Goal: Find specific fact: Find specific fact

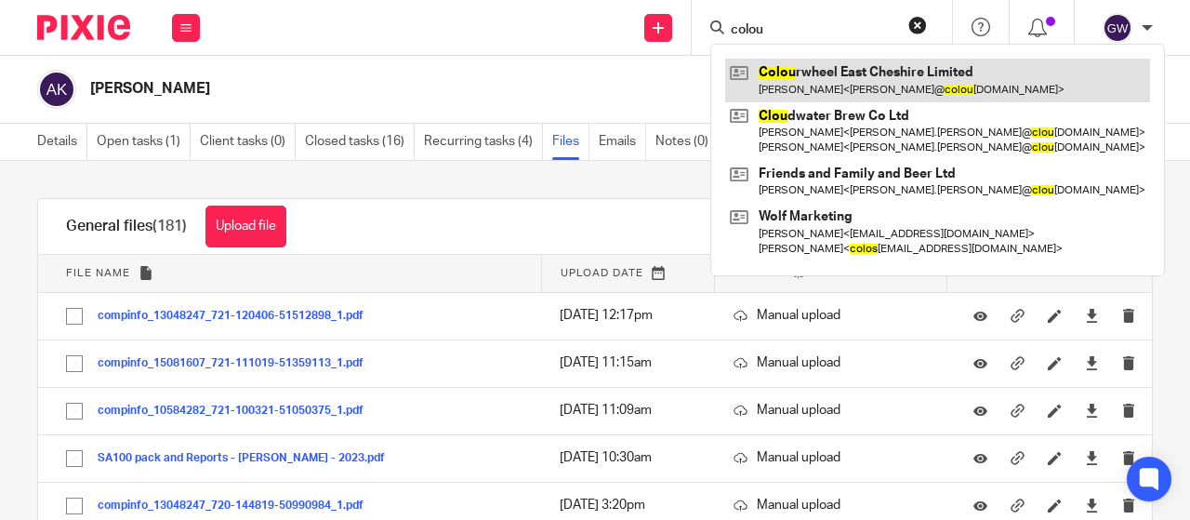
type input "colou"
click at [787, 65] on link at bounding box center [937, 80] width 425 height 43
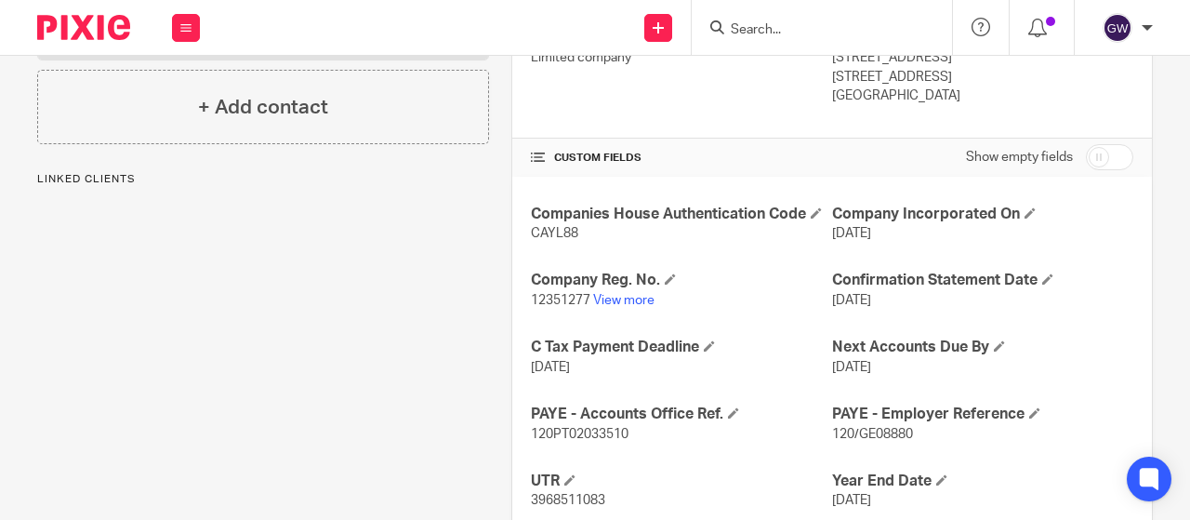
scroll to position [372, 0]
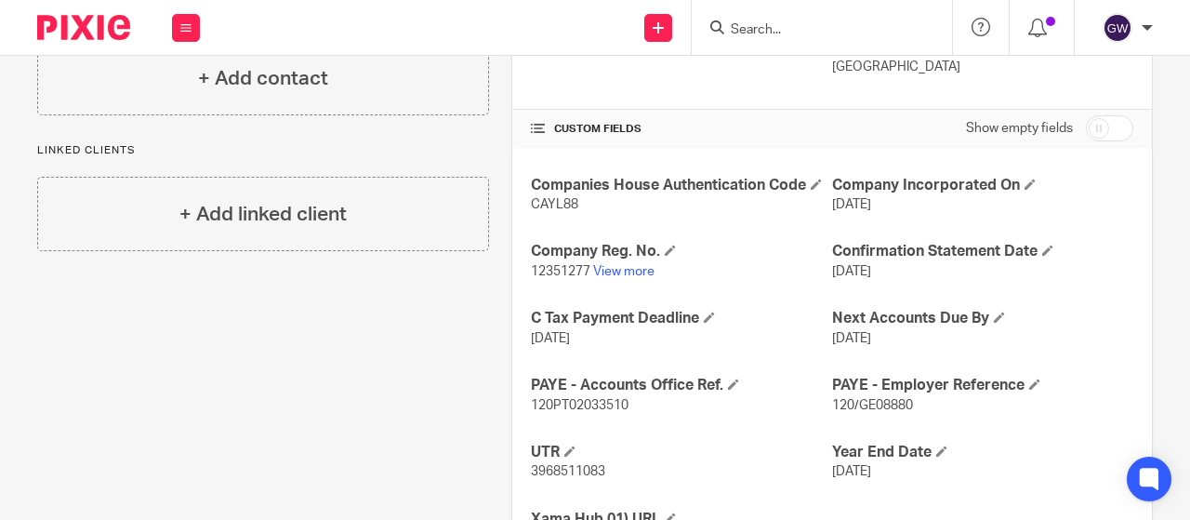
click at [567, 467] on span "3968511083" at bounding box center [568, 471] width 74 height 13
copy span "3968511083"
